Goal: Information Seeking & Learning: Learn about a topic

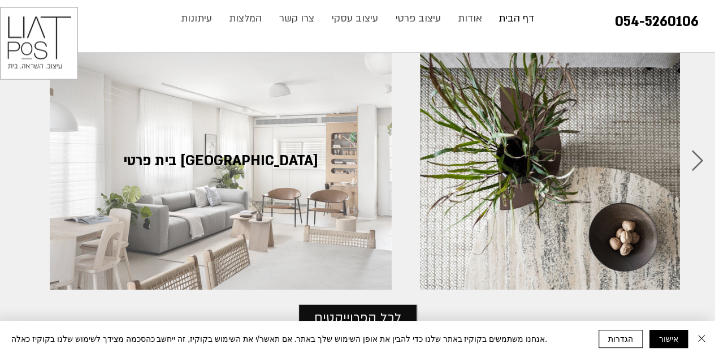
scroll to position [1304, 0]
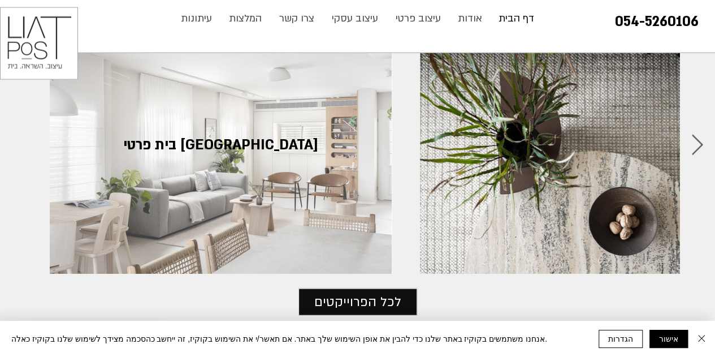
click at [236, 143] on div "בית פרטי בתל מונד" at bounding box center [221, 145] width 308 height 223
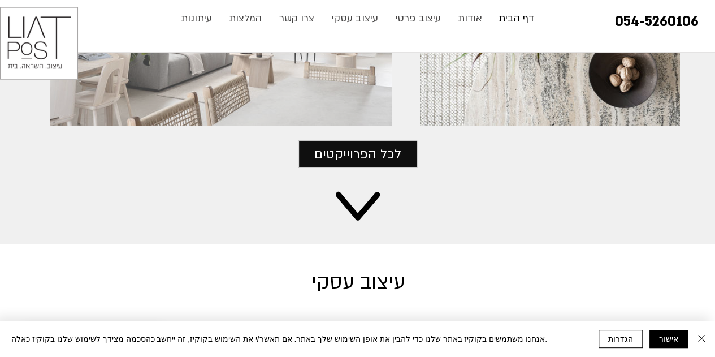
scroll to position [1451, 0]
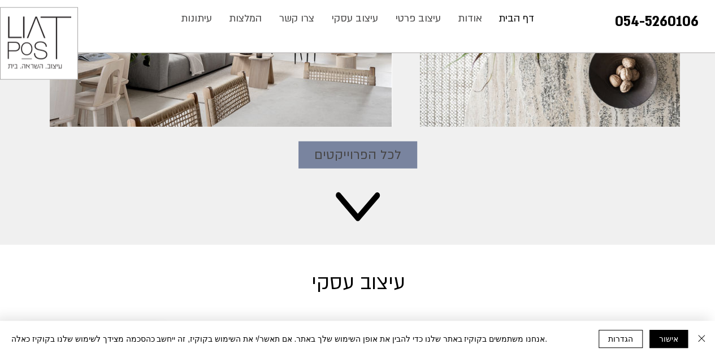
click at [385, 145] on span "לכל הפרוייקטים" at bounding box center [357, 155] width 87 height 20
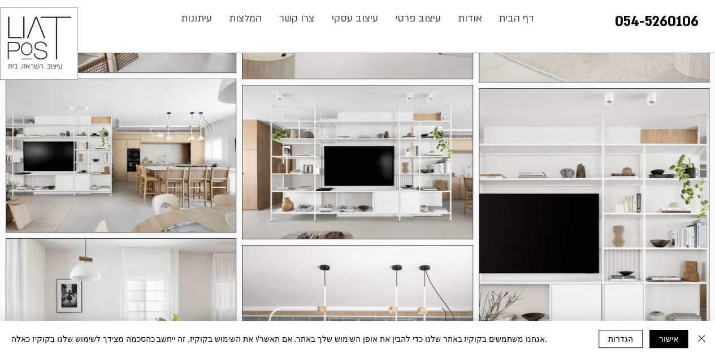
scroll to position [1959, 0]
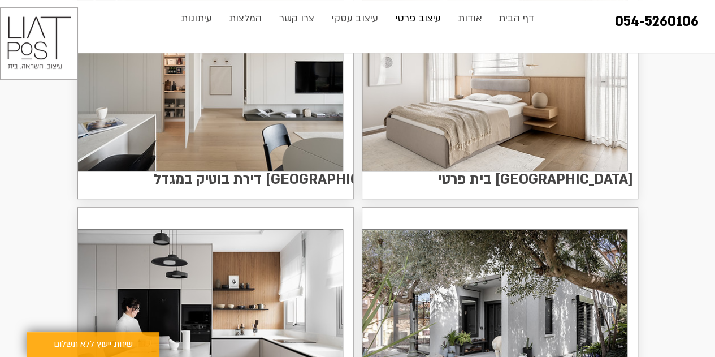
scroll to position [193, 0]
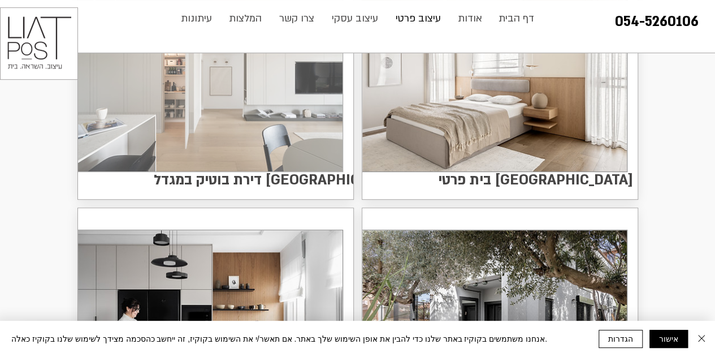
click at [290, 125] on img at bounding box center [210, 76] width 265 height 189
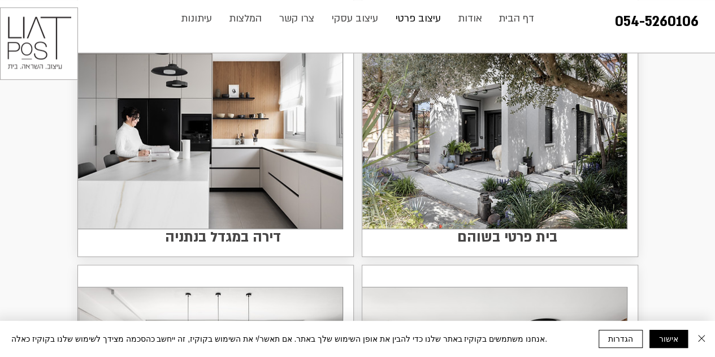
scroll to position [384, 0]
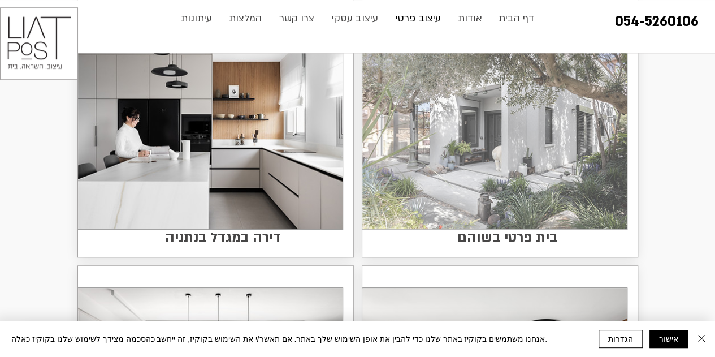
click at [448, 179] on img at bounding box center [494, 134] width 265 height 189
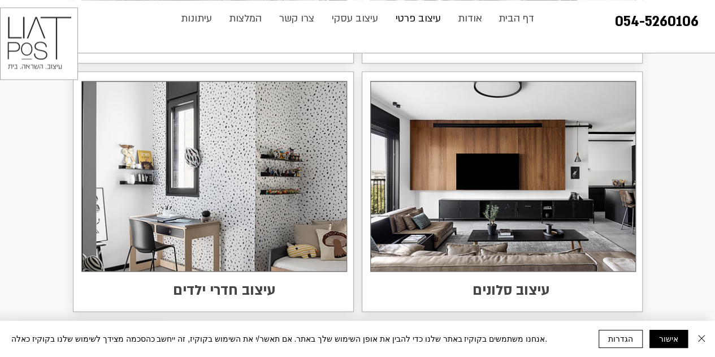
scroll to position [2879, 0]
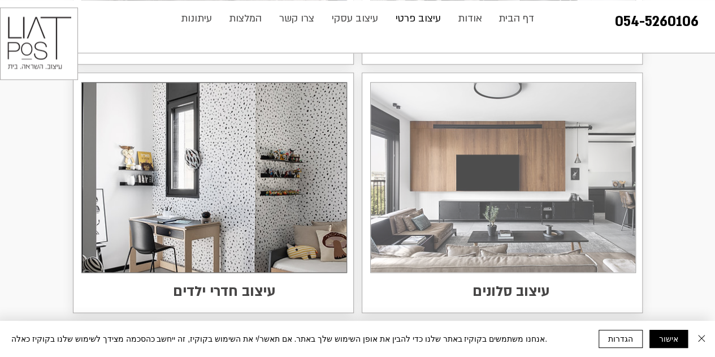
click at [449, 188] on img at bounding box center [503, 177] width 265 height 189
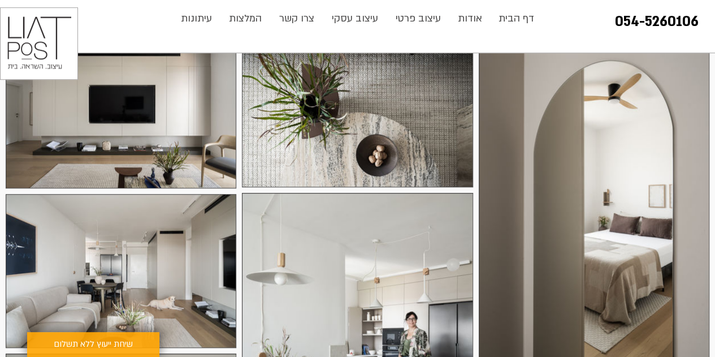
scroll to position [243, 0]
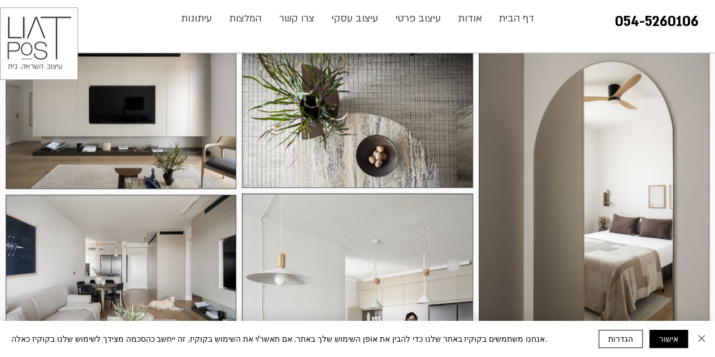
click at [111, 158] on div at bounding box center [121, 110] width 231 height 158
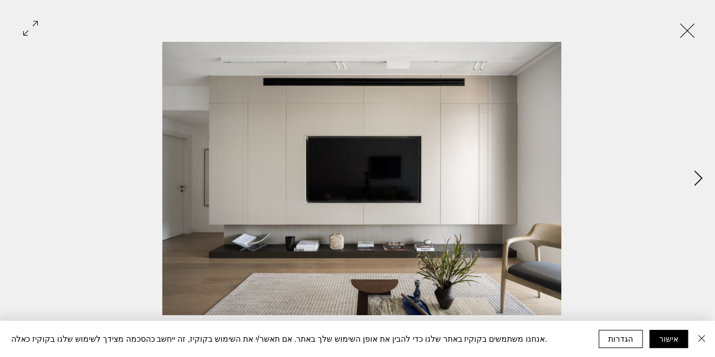
click at [692, 183] on button "Next Item" at bounding box center [698, 179] width 28 height 28
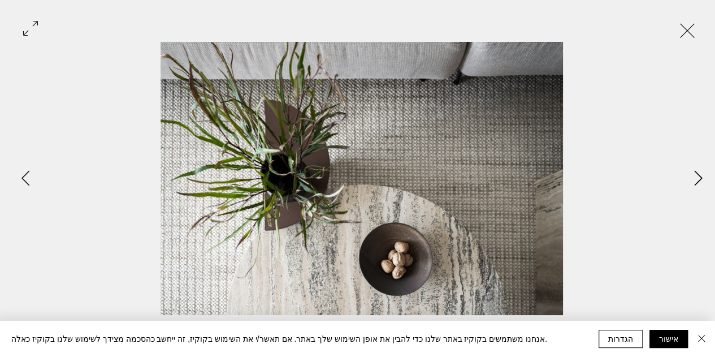
click at [691, 183] on button "Next Item" at bounding box center [698, 179] width 28 height 28
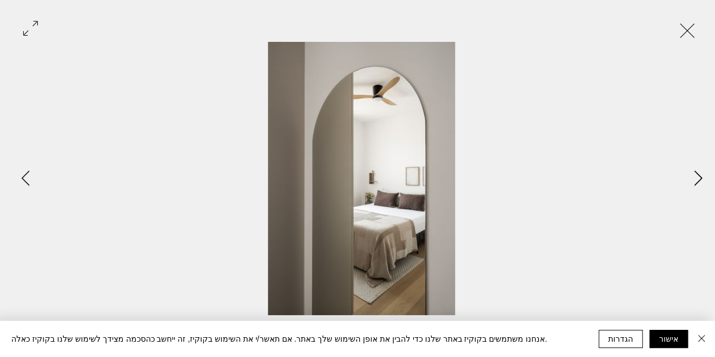
click at [691, 183] on button "Next Item" at bounding box center [698, 179] width 28 height 28
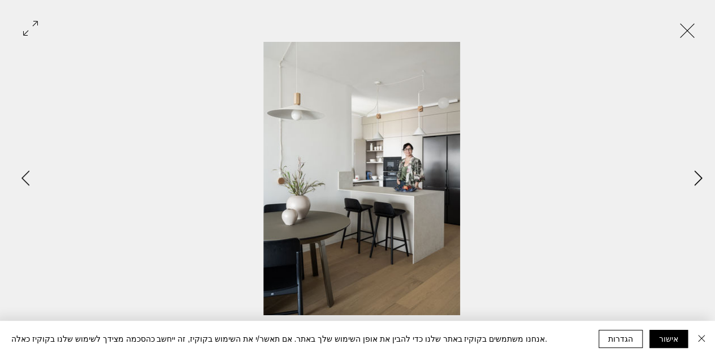
click at [691, 183] on button "Next Item" at bounding box center [698, 179] width 28 height 28
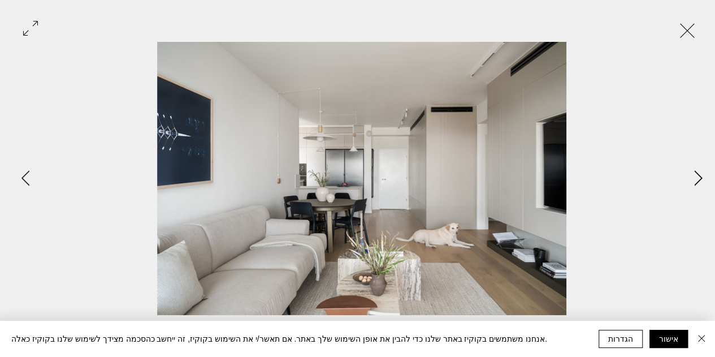
click at [691, 183] on button "Next Item" at bounding box center [698, 179] width 28 height 28
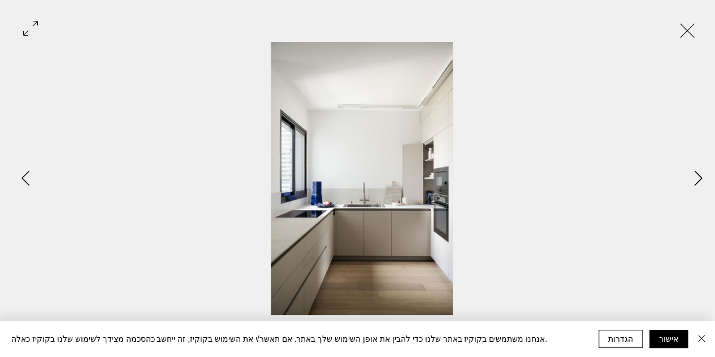
click at [691, 183] on button "Next Item" at bounding box center [698, 179] width 28 height 28
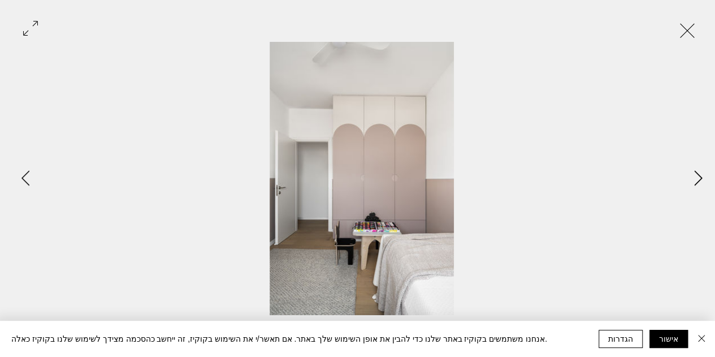
click at [691, 183] on button "Next Item" at bounding box center [698, 179] width 28 height 28
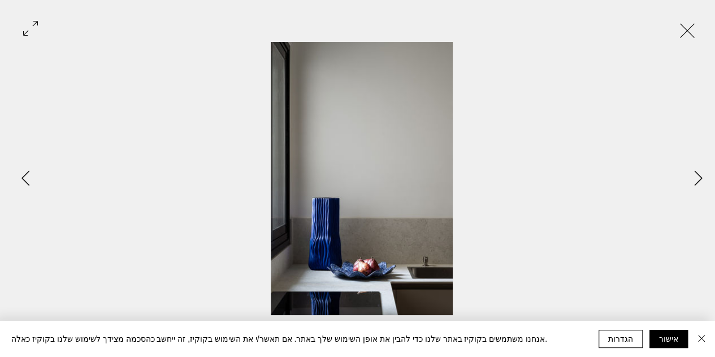
click at [698, 32] on button "Exit expand mode" at bounding box center [687, 29] width 21 height 25
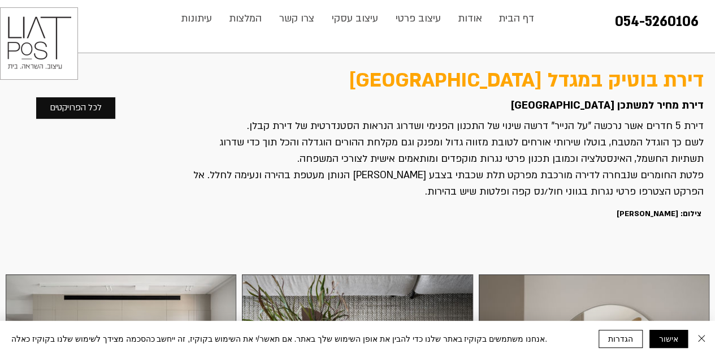
scroll to position [243, 0]
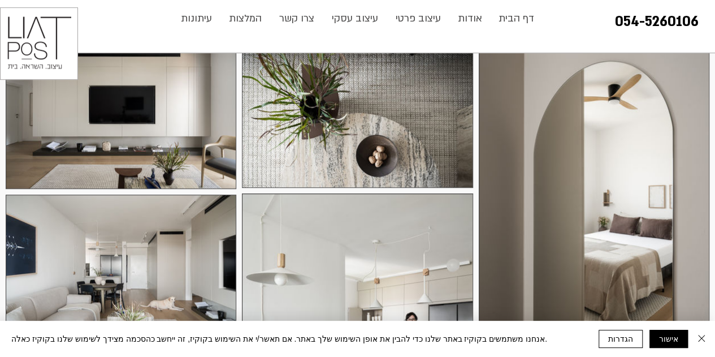
click at [149, 129] on div at bounding box center [121, 110] width 231 height 158
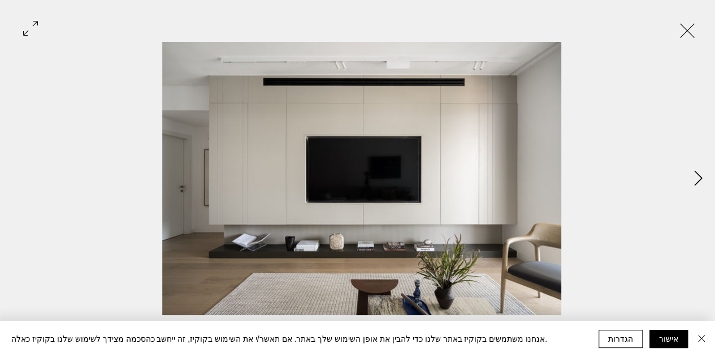
click at [697, 182] on icon "Next Item" at bounding box center [698, 177] width 8 height 15
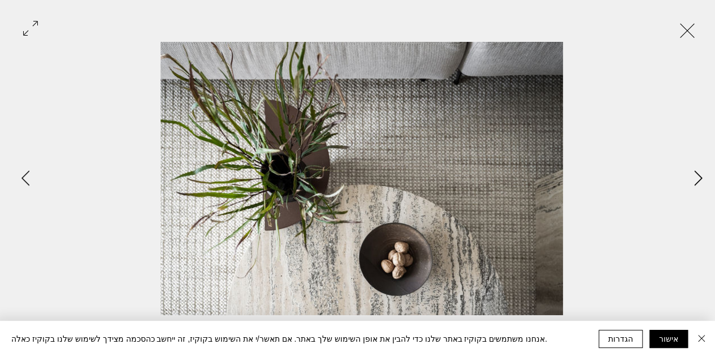
click at [697, 182] on icon "Next Item" at bounding box center [698, 177] width 8 height 15
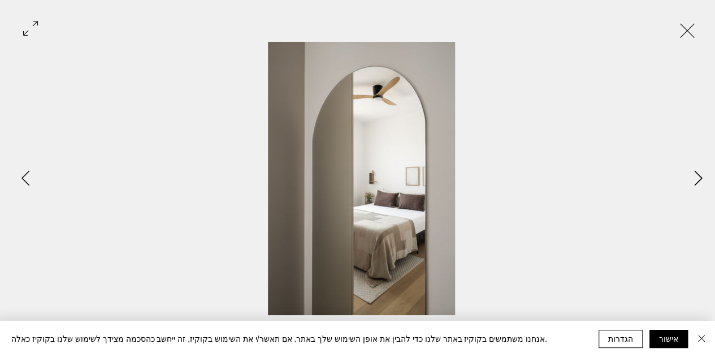
click at [697, 182] on icon "Next Item" at bounding box center [698, 177] width 8 height 15
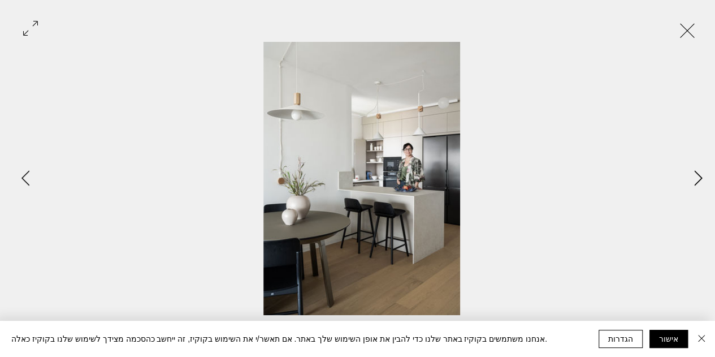
click at [697, 182] on icon "Next Item" at bounding box center [698, 177] width 8 height 15
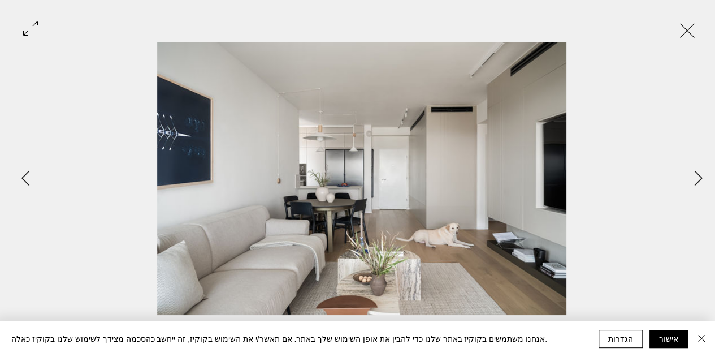
click at [697, 38] on button "Exit expand mode" at bounding box center [687, 29] width 21 height 25
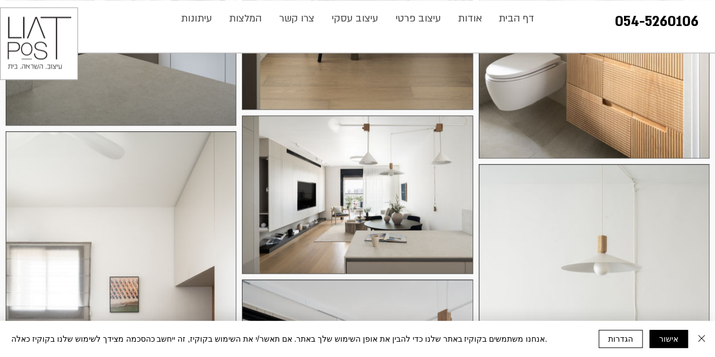
scroll to position [2553, 0]
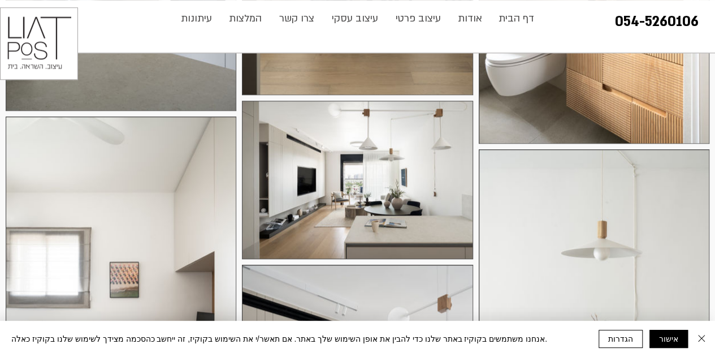
click at [301, 213] on div at bounding box center [357, 180] width 231 height 158
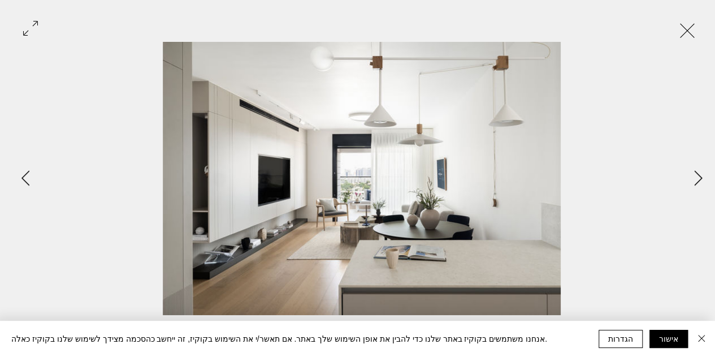
click at [698, 38] on button "Exit expand mode" at bounding box center [687, 29] width 21 height 25
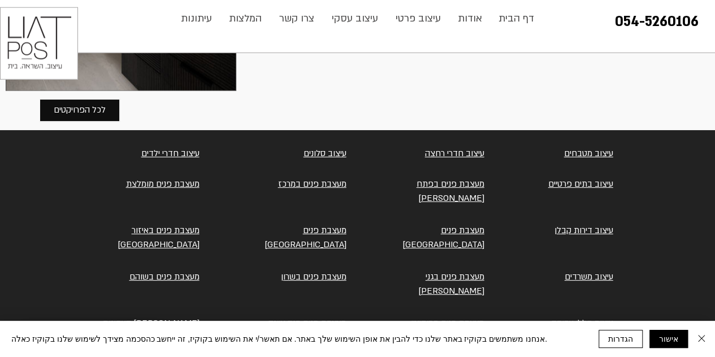
scroll to position [3620, 0]
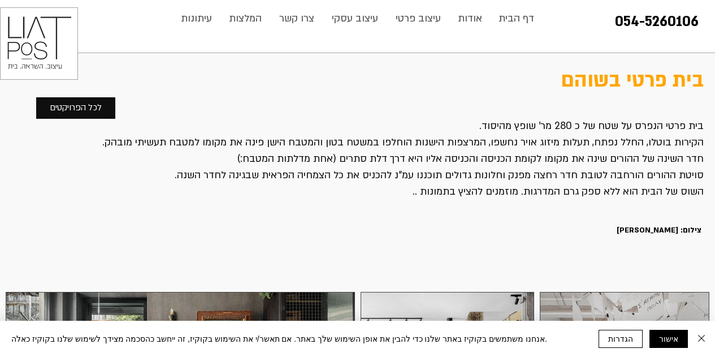
scroll to position [219, 0]
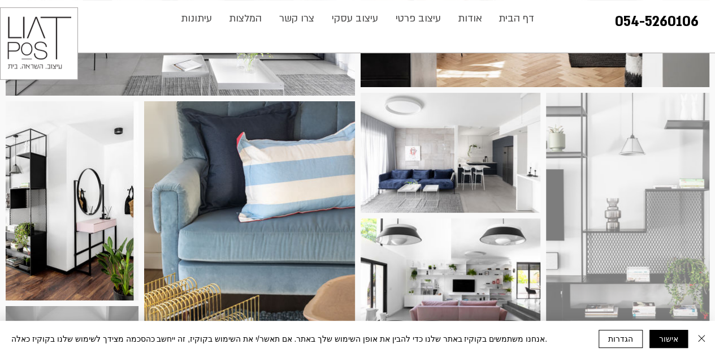
scroll to position [2275, 0]
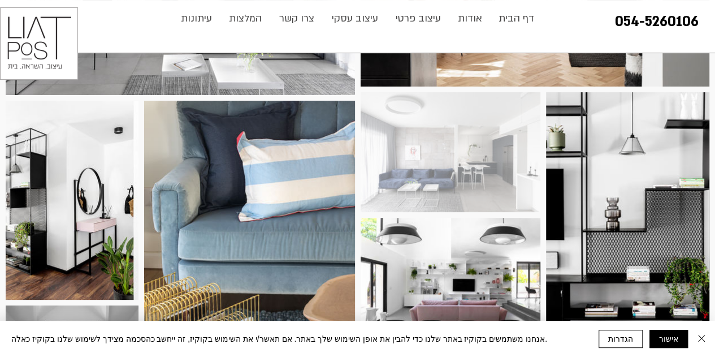
click at [449, 159] on div at bounding box center [451, 152] width 180 height 120
